Goal: Task Accomplishment & Management: Complete application form

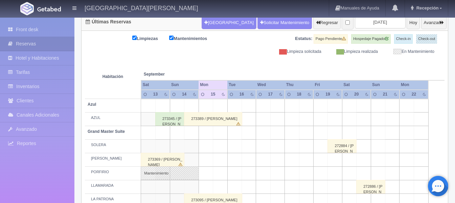
scroll to position [26, 0]
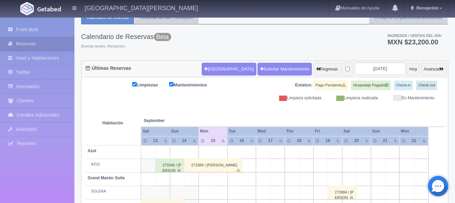
click at [372, 75] on form "[GEOGRAPHIC_DATA] Solicitar Mantenimiento Regresar [DATE] [DATE] Avanzar" at bounding box center [324, 69] width 245 height 14
click at [369, 69] on input "[DATE]" at bounding box center [380, 68] width 51 height 13
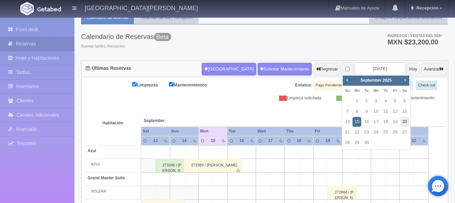
click at [405, 117] on link "20" at bounding box center [404, 122] width 9 height 10
type input "2025-09-20"
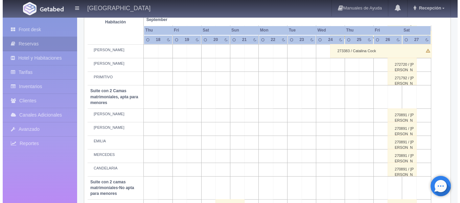
scroll to position [440, 0]
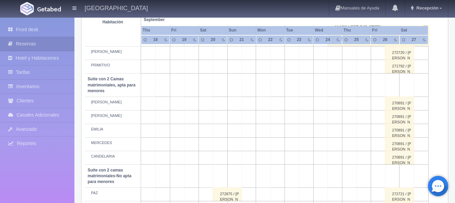
click at [224, 118] on td at bounding box center [220, 117] width 14 height 14
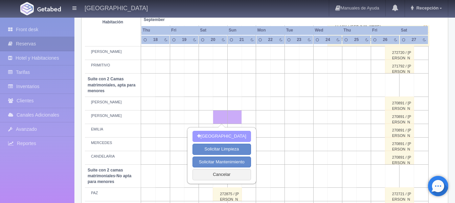
click at [224, 136] on button "[GEOGRAPHIC_DATA]" at bounding box center [222, 136] width 59 height 11
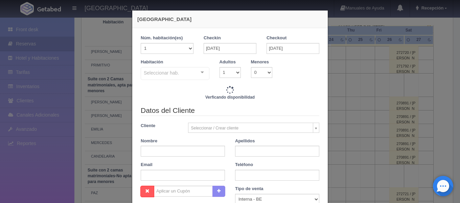
checkbox input "false"
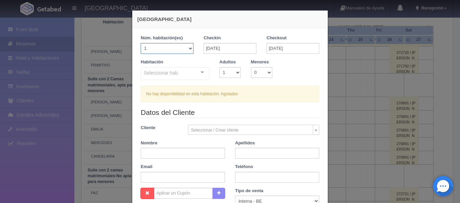
click at [187, 49] on select "1 2 3 4 5 6 7 8 9 10 11 12 13 14 15 16 17 18 19 20" at bounding box center [167, 48] width 53 height 11
click at [141, 43] on select "1 2 3 4 5 6 7 8 9 10 11 12 13 14 15 16 17 18 19 20" at bounding box center [167, 48] width 53 height 11
click at [235, 72] on select "1 2 3 4 5 6 7 8 9 10" at bounding box center [230, 72] width 21 height 11
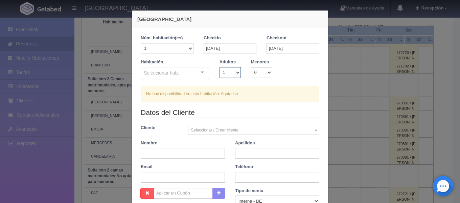
select select "3"
click at [220, 67] on select "1 2 3 4 5 6 7 8 9 10" at bounding box center [230, 72] width 21 height 11
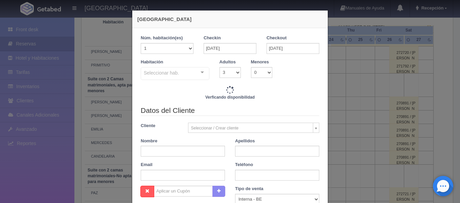
click at [202, 75] on div at bounding box center [203, 72] width 14 height 10
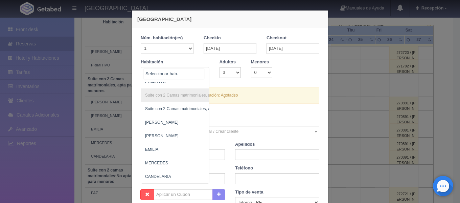
scroll to position [500, 0]
click at [175, 129] on span "[PERSON_NAME]" at bounding box center [208, 136] width 134 height 14
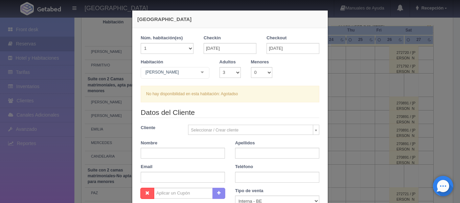
click at [203, 67] on div at bounding box center [203, 72] width 14 height 10
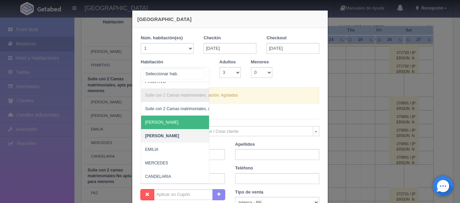
click at [170, 120] on span "[PERSON_NAME]" at bounding box center [208, 122] width 134 height 14
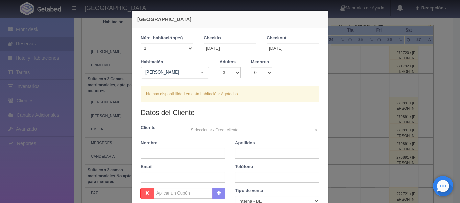
click at [197, 72] on div "CELSO Suite con 2 camas matrimoniales-No apta para menores Suite con 2 camas ma…" at bounding box center [175, 74] width 69 height 14
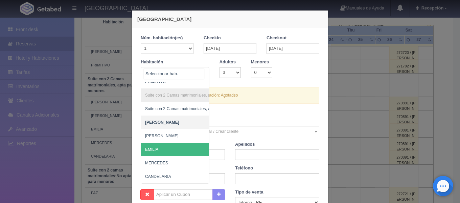
click at [177, 144] on span "EMILIA" at bounding box center [208, 149] width 134 height 14
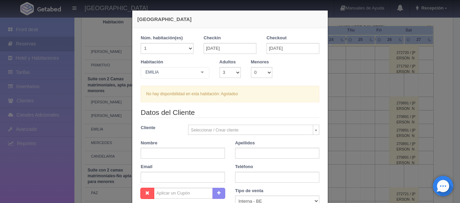
click at [200, 72] on div "EMILIA Suite con 2 camas matrimoniales-No apta para menores Suite con 2 camas m…" at bounding box center [175, 74] width 69 height 14
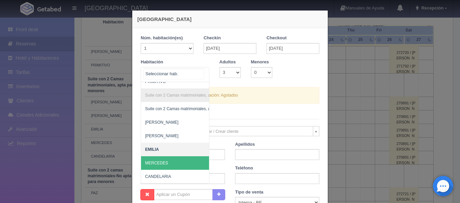
click at [172, 157] on span "MERCEDES" at bounding box center [208, 163] width 134 height 14
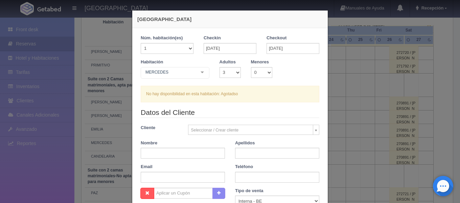
click at [201, 75] on div "MERCEDES Suite con 2 camas matrimoniales-No apta para menores Suite con 2 camas…" at bounding box center [175, 74] width 69 height 14
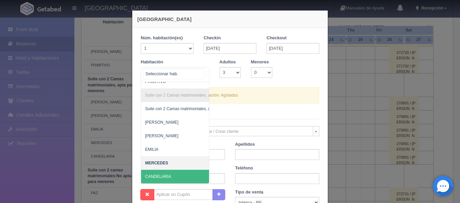
click at [176, 170] on span "CANDELARIA" at bounding box center [208, 177] width 134 height 14
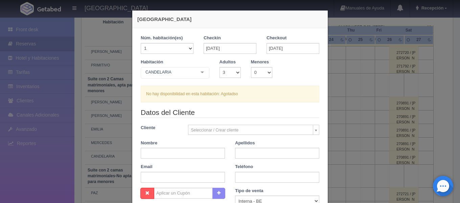
click at [198, 72] on div "CANDELARIA Suite con 2 camas matrimoniales-No apta para menores Suite con 2 cam…" at bounding box center [175, 74] width 69 height 14
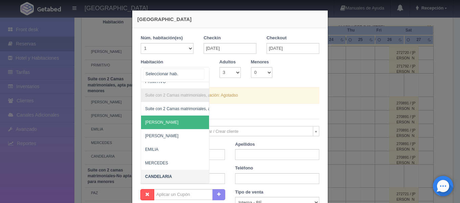
click at [178, 118] on span "[PERSON_NAME]" at bounding box center [208, 122] width 134 height 14
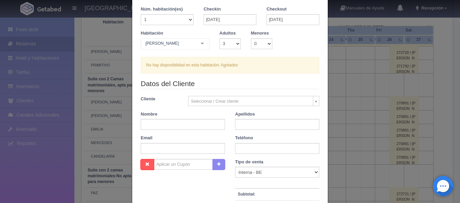
scroll to position [28, 0]
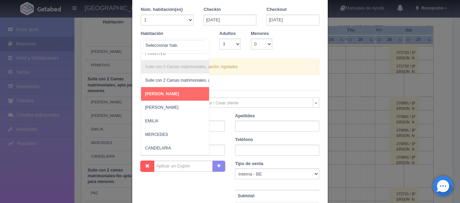
click at [204, 45] on div at bounding box center [203, 44] width 14 height 10
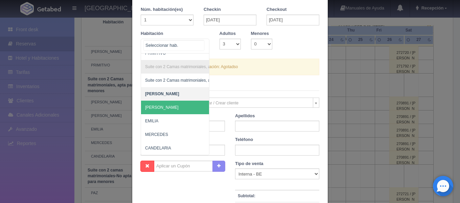
click at [170, 105] on span "[PERSON_NAME]" at bounding box center [208, 108] width 134 height 14
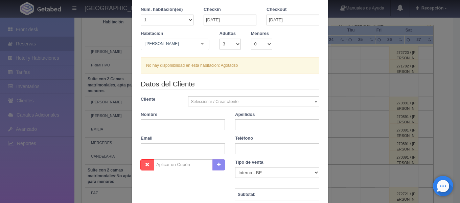
checkbox input "false"
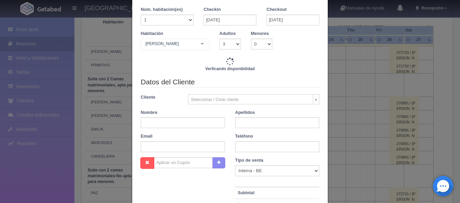
type input "6210.00"
checkbox input "false"
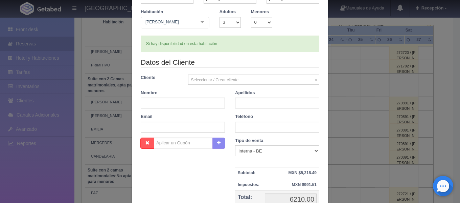
scroll to position [62, 0]
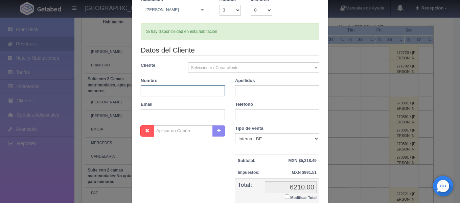
click at [180, 89] on input "text" at bounding box center [183, 90] width 84 height 11
type input "ANDREA"
click at [240, 92] on input "text" at bounding box center [277, 90] width 84 height 11
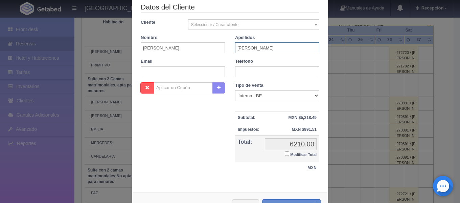
scroll to position [130, 0]
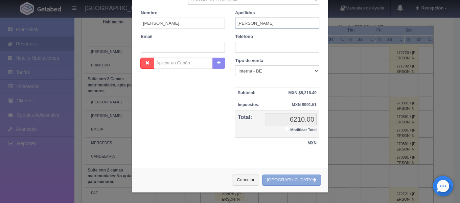
type input "Herrera"
click at [295, 179] on button "[GEOGRAPHIC_DATA]" at bounding box center [291, 179] width 59 height 11
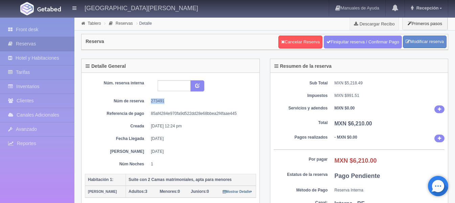
drag, startPoint x: 163, startPoint y: 101, endPoint x: 150, endPoint y: 103, distance: 13.6
click at [150, 103] on dl "Núm de reserva 273491" at bounding box center [170, 101] width 161 height 6
copy dd "273491"
click at [42, 35] on link "Front desk" at bounding box center [37, 30] width 74 height 14
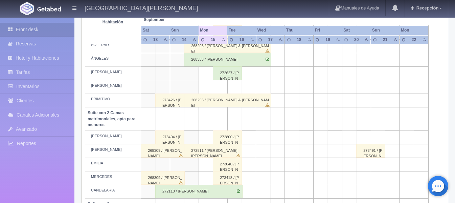
scroll to position [474, 0]
